Goal: Information Seeking & Learning: Learn about a topic

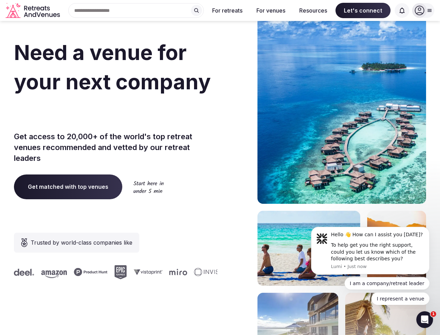
click at [220, 167] on div "Need a venue for your next company retreat? Get access to 20,000+ of the world'…" at bounding box center [220, 209] width 412 height 420
click at [136, 10] on div "Search Popular Destinations [GEOGRAPHIC_DATA], [GEOGRAPHIC_DATA] [GEOGRAPHIC_DA…" at bounding box center [133, 10] width 141 height 15
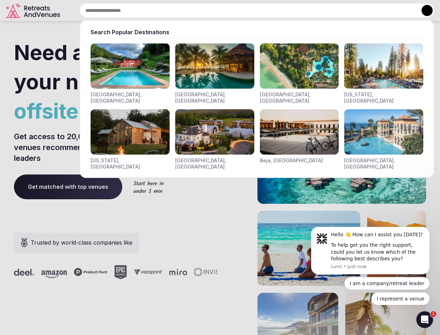
click at [197, 10] on input "text" at bounding box center [256, 10] width 355 height 15
click at [228, 10] on input "text" at bounding box center [256, 10] width 355 height 15
click at [271, 10] on input "text" at bounding box center [256, 10] width 355 height 15
click at [313, 10] on input "text" at bounding box center [256, 10] width 355 height 15
click at [363, 10] on input "text" at bounding box center [256, 10] width 355 height 15
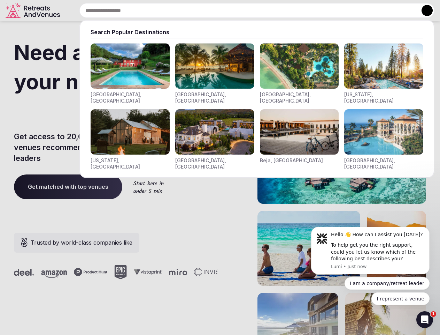
click at [402, 10] on input "text" at bounding box center [256, 10] width 355 height 15
click at [423, 10] on button at bounding box center [427, 10] width 11 height 11
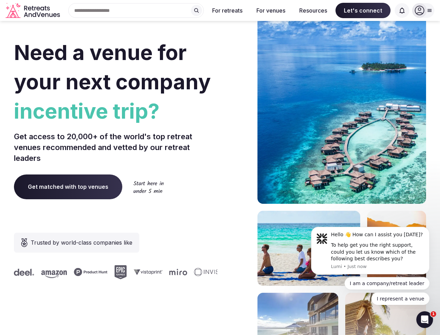
click at [370, 250] on div "To help get you the right support, could you let us know which of the following…" at bounding box center [377, 252] width 93 height 21
